Goal: Transaction & Acquisition: Purchase product/service

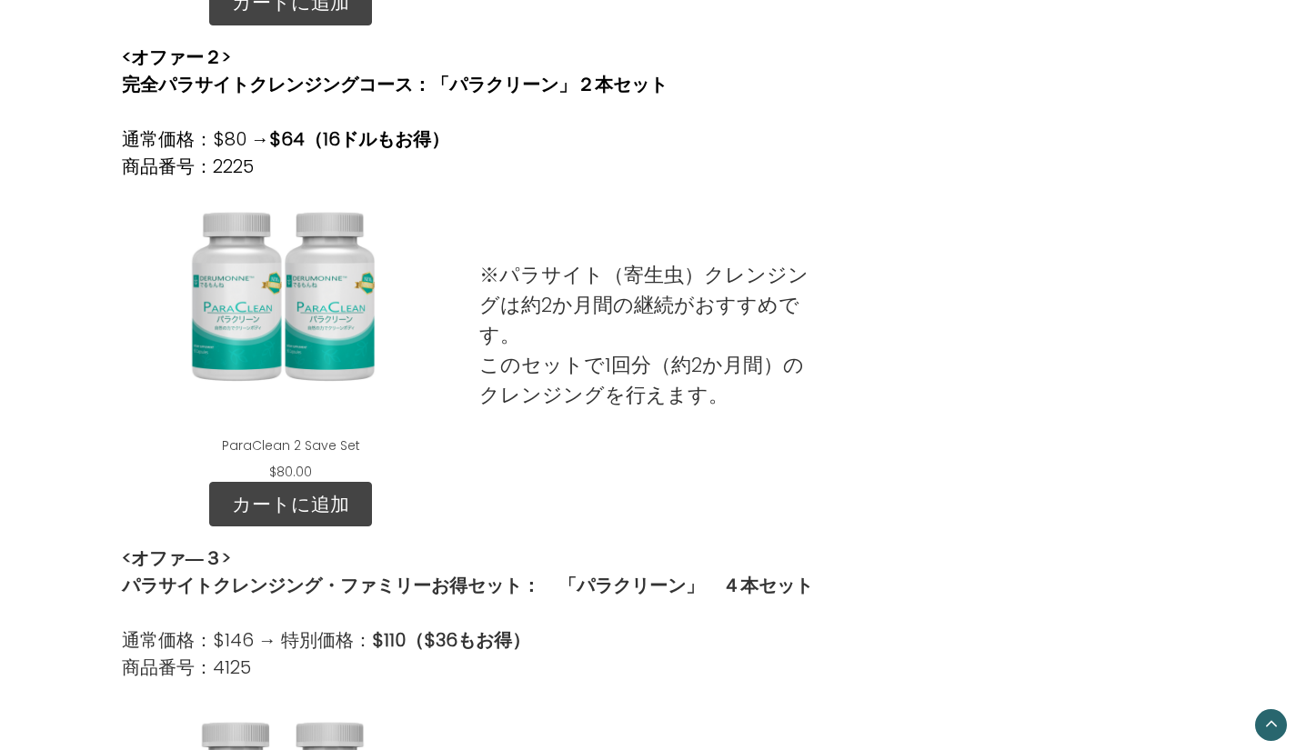
scroll to position [1091, 0]
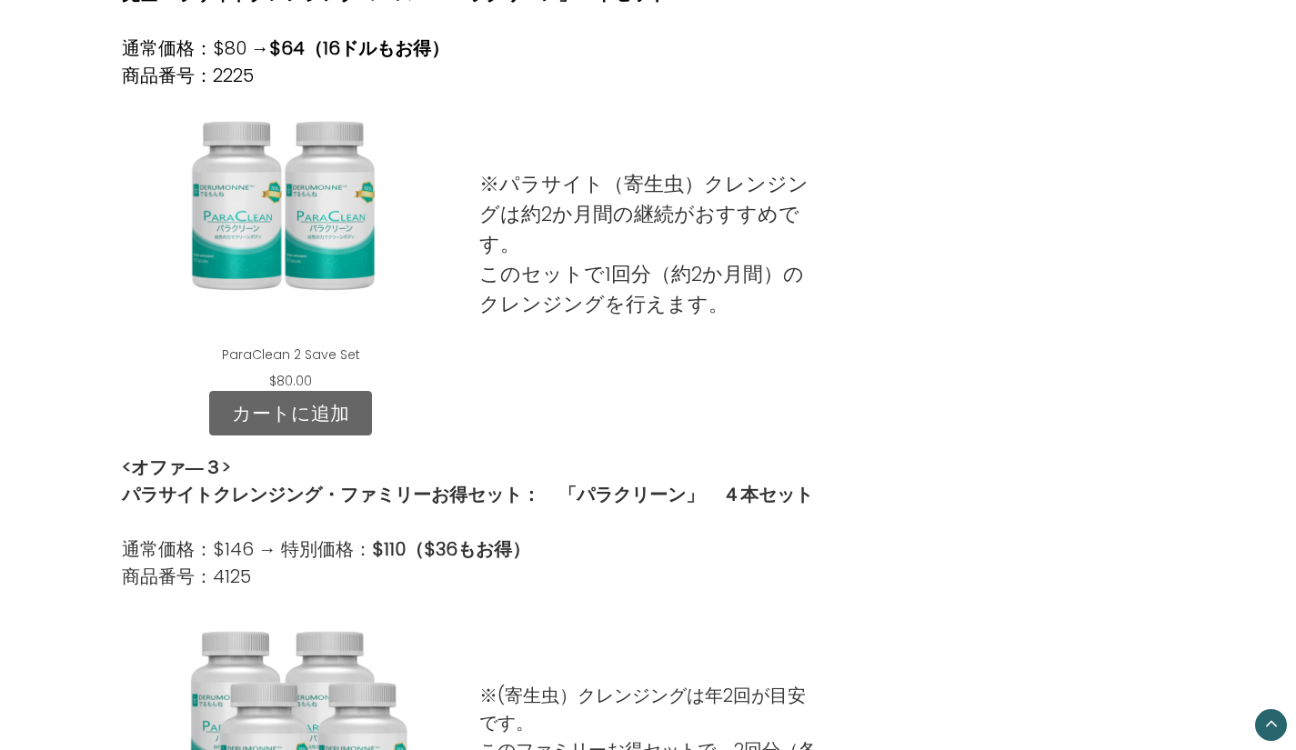
click at [281, 414] on link "カートに追加" at bounding box center [290, 413] width 163 height 45
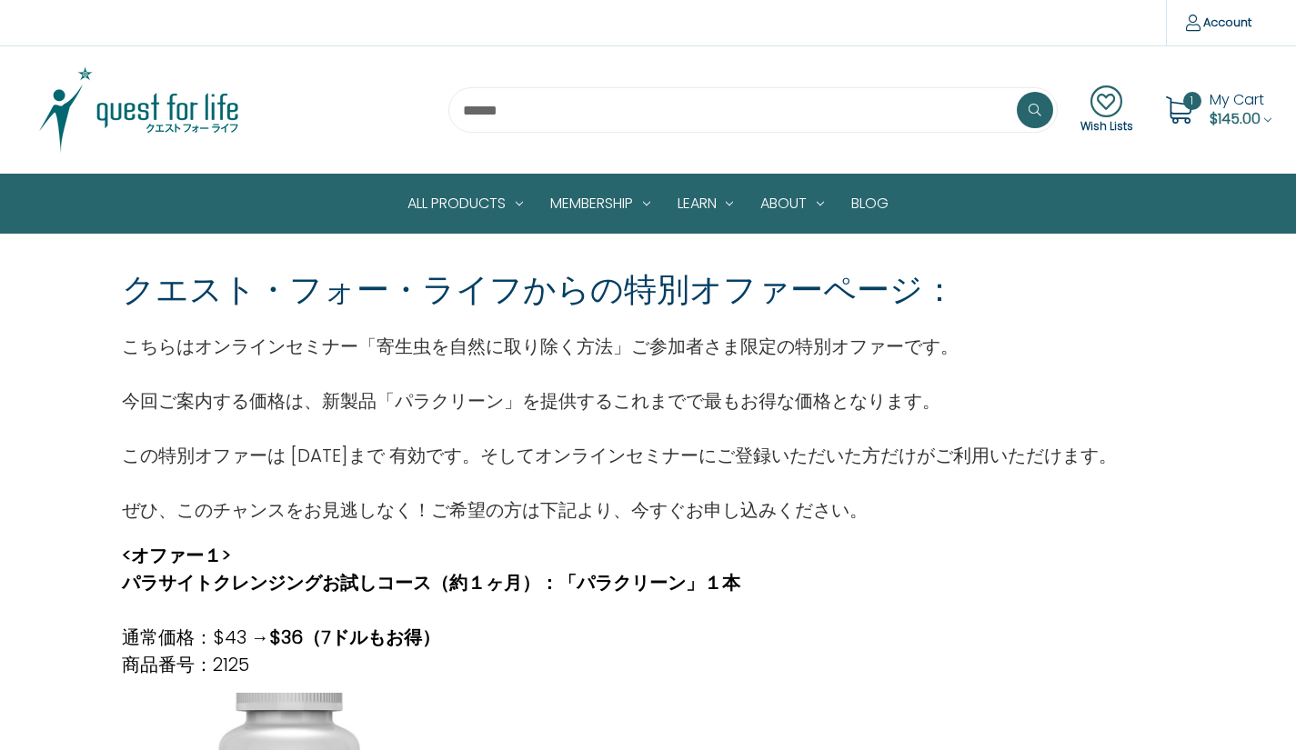
click at [1204, 99] on div "1 My Cart $145.00" at bounding box center [1213, 109] width 115 height 45
click at [1247, 102] on span "My Cart" at bounding box center [1236, 99] width 55 height 21
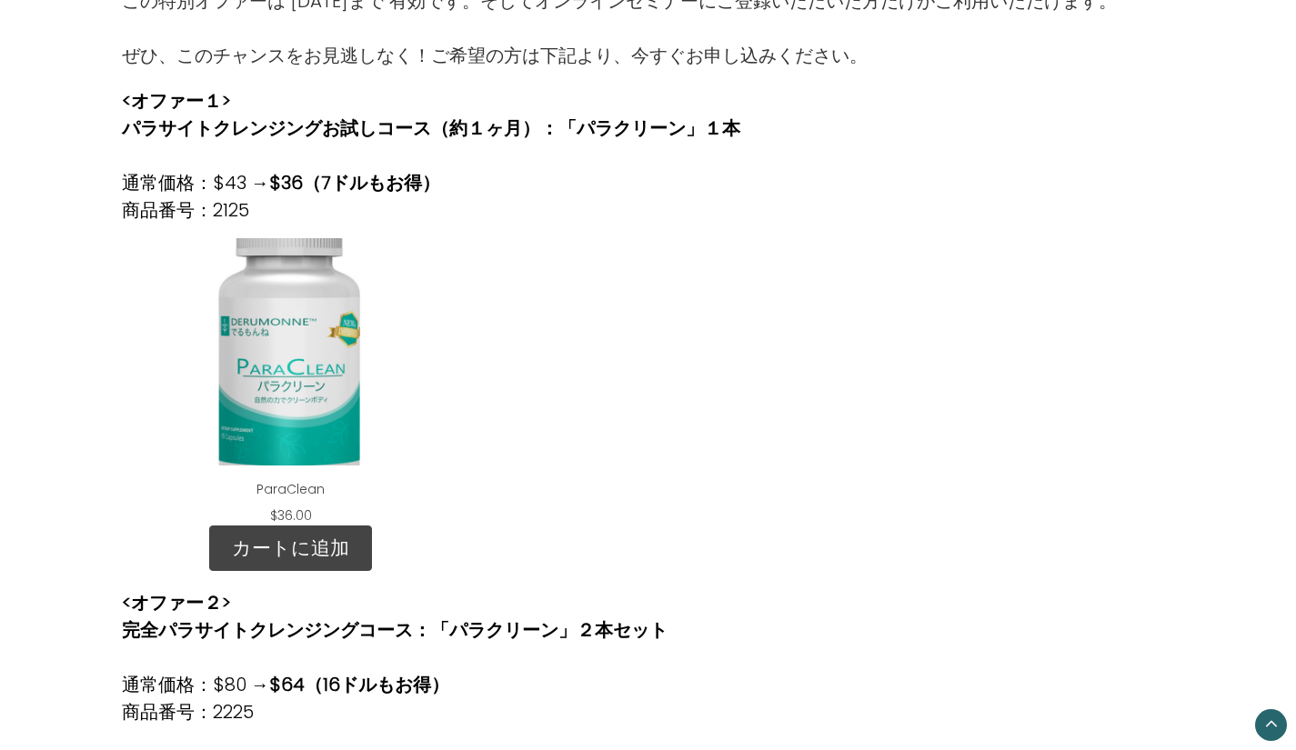
scroll to position [909, 0]
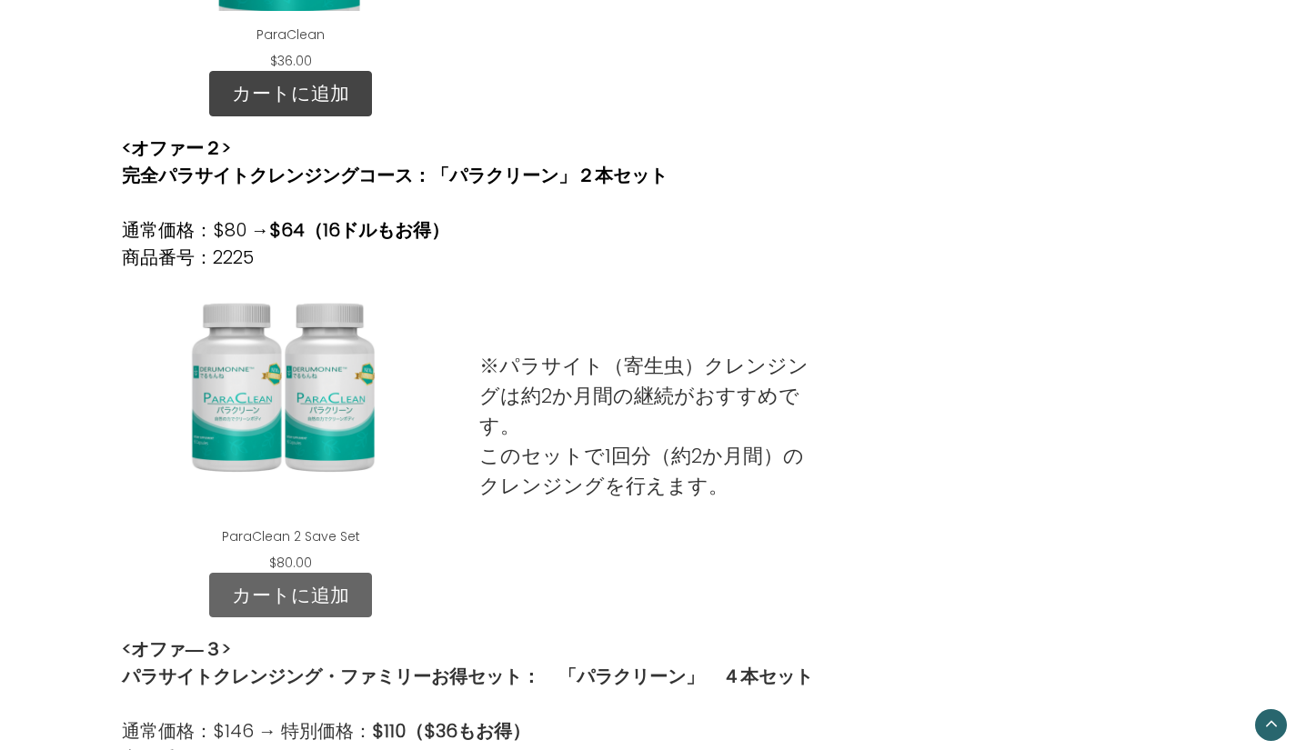
click at [353, 597] on link "カートに追加" at bounding box center [290, 595] width 163 height 45
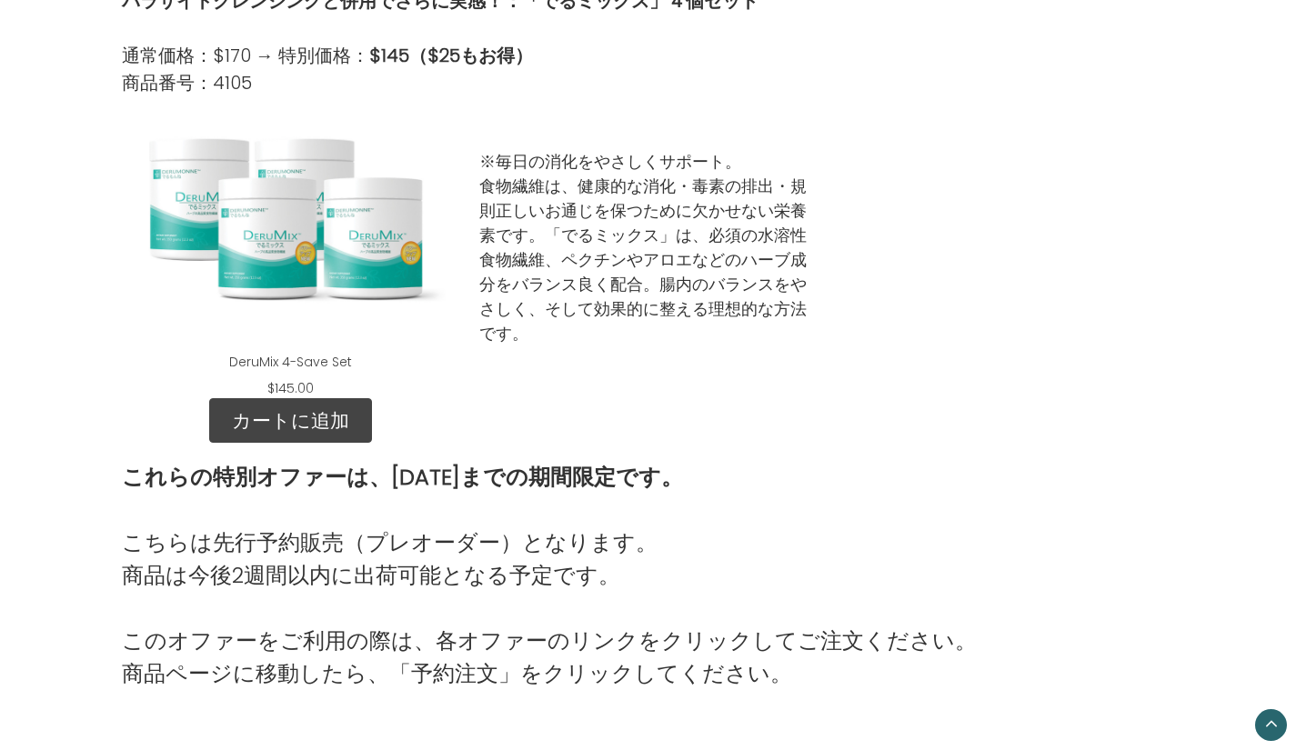
scroll to position [2273, 0]
